Goal: Find specific page/section: Find specific page/section

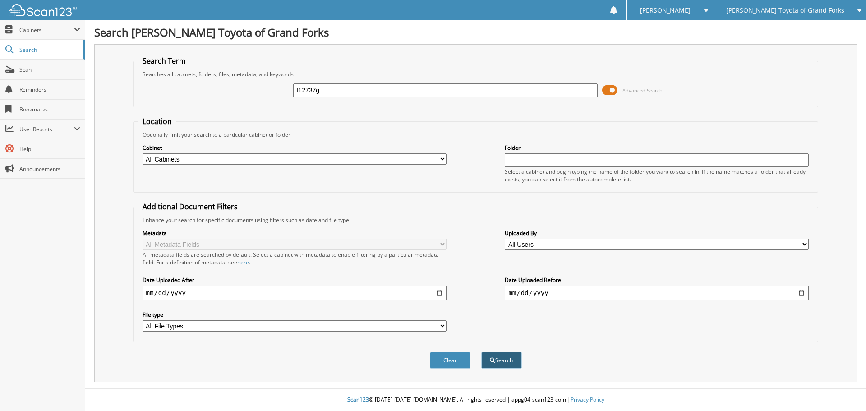
type input "t12737g"
click at [494, 360] on span "submit" at bounding box center [492, 360] width 5 height 5
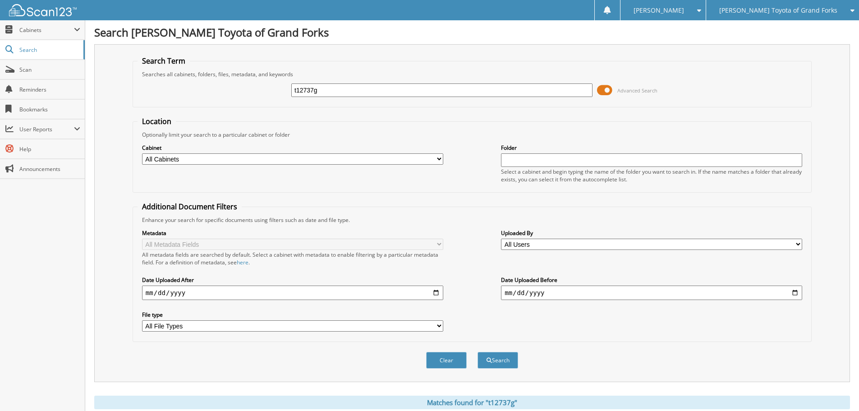
click at [606, 87] on span at bounding box center [604, 90] width 15 height 14
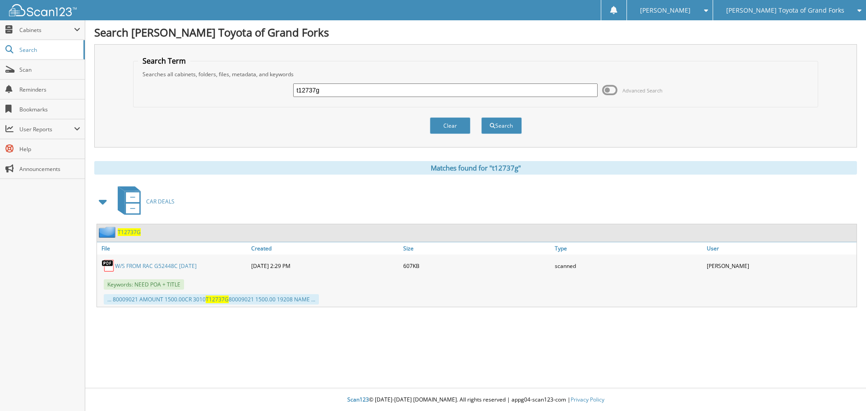
click at [133, 233] on span "T12737G" at bounding box center [129, 232] width 23 height 8
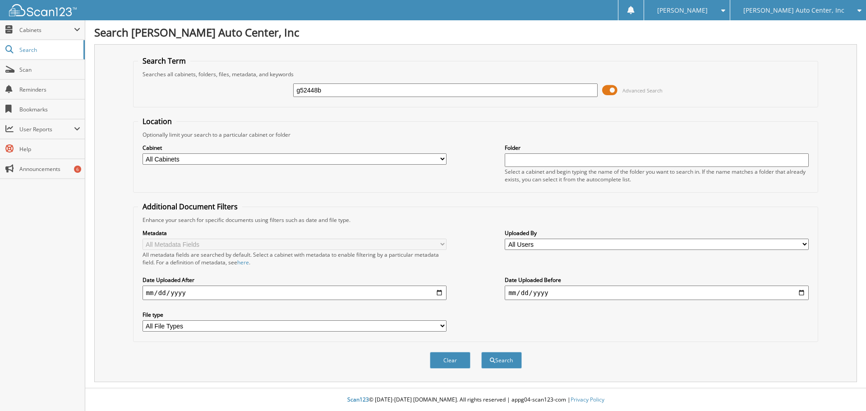
type input "g52448b"
click at [481, 352] on button "Search" at bounding box center [501, 360] width 41 height 17
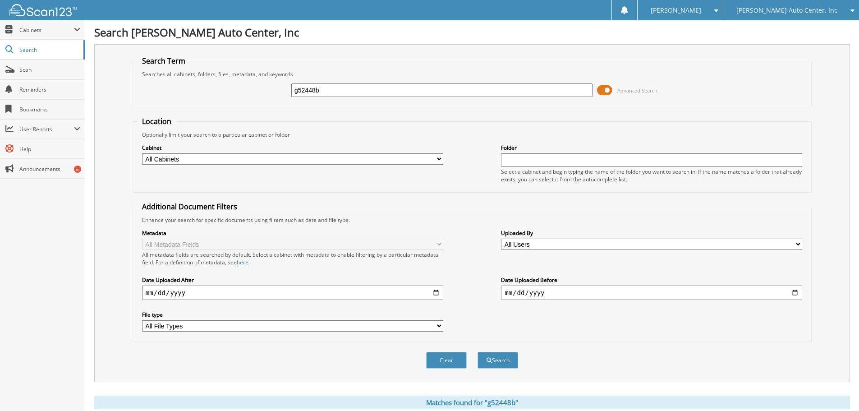
click at [609, 88] on span at bounding box center [604, 90] width 15 height 14
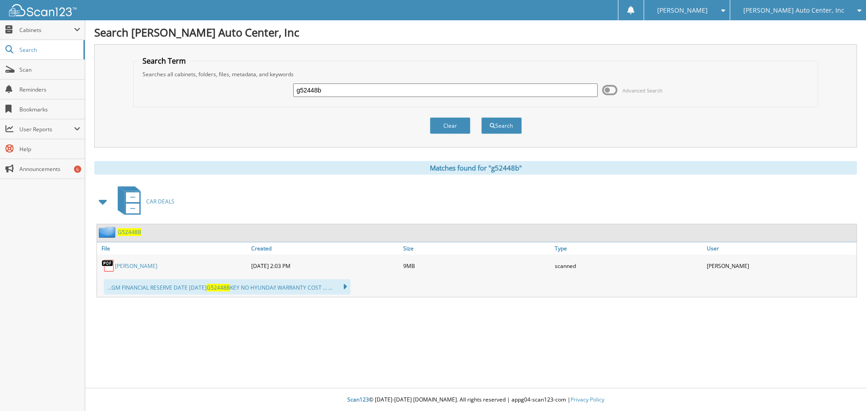
click at [132, 267] on link "[PERSON_NAME]" at bounding box center [136, 266] width 42 height 8
click at [331, 91] on input "g52448b" at bounding box center [445, 90] width 304 height 14
type input "g"
type input "g53676"
click at [481, 117] on button "Search" at bounding box center [501, 125] width 41 height 17
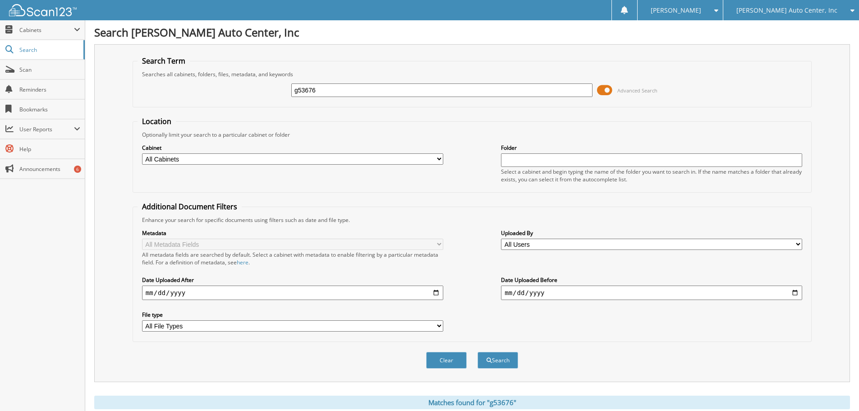
click at [607, 90] on span at bounding box center [604, 90] width 15 height 14
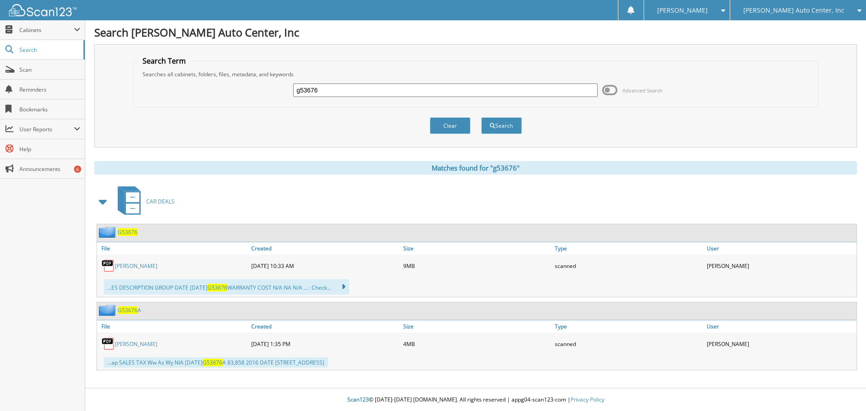
click at [133, 232] on span "G53676" at bounding box center [128, 232] width 20 height 8
